Goal: Find specific page/section: Find specific page/section

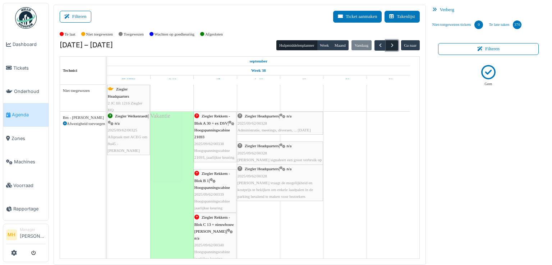
click at [389, 47] on span "button" at bounding box center [392, 45] width 6 height 6
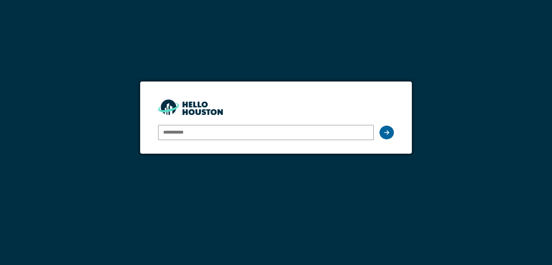
type input "**********"
click at [389, 131] on div at bounding box center [386, 133] width 14 height 14
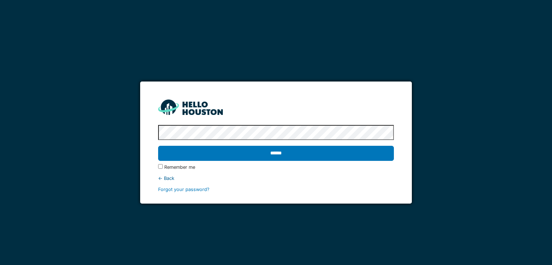
click at [300, 152] on input "******" at bounding box center [275, 153] width 235 height 15
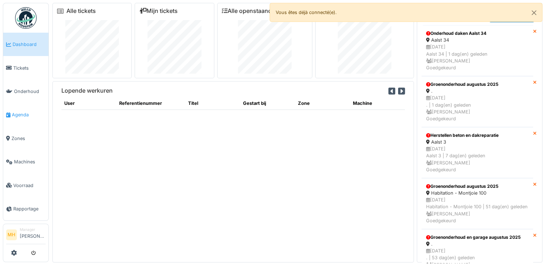
click at [27, 112] on span "Agenda" at bounding box center [29, 114] width 34 height 7
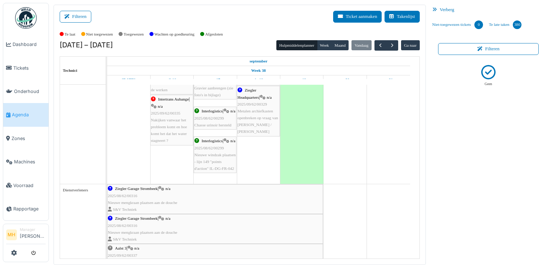
scroll to position [503, 0]
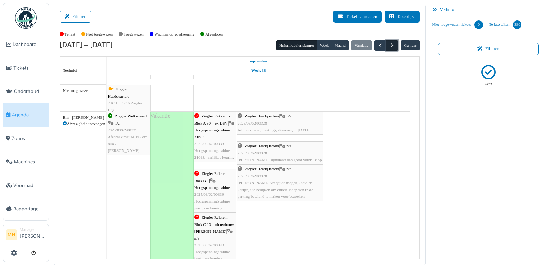
click at [390, 45] on span "button" at bounding box center [392, 45] width 6 height 6
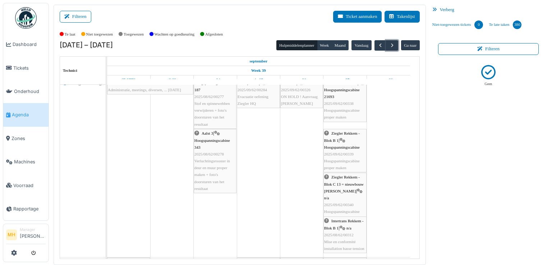
scroll to position [36, 0]
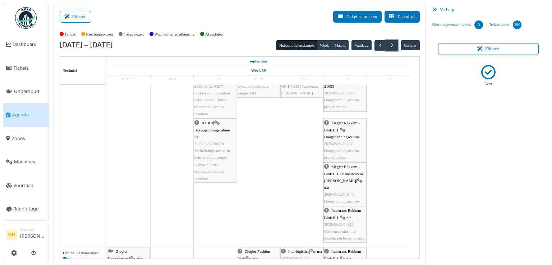
click at [360, 220] on div "Intertrans Rekkem - Blok B 1 | n/a 2025/08/62/00312 Mise en conformité installa…" at bounding box center [345, 224] width 42 height 34
click at [360, 220] on body "Dashboard Tickets Onderhoud Agenda Zones Machines Voorraad Rapportage MH Manage…" at bounding box center [276, 132] width 552 height 265
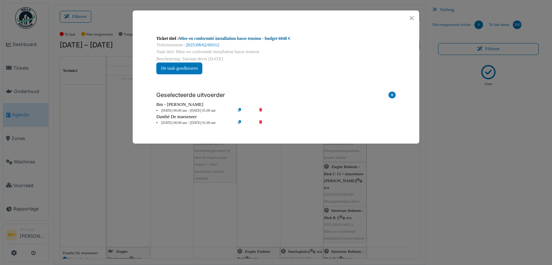
click at [247, 38] on link "Mise en conformité installation basse tension - budget 6048 €" at bounding box center [234, 38] width 111 height 5
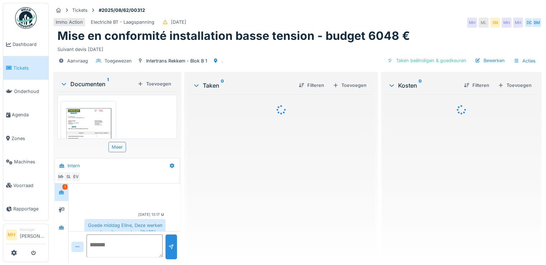
scroll to position [214, 0]
